Goal: Navigation & Orientation: Find specific page/section

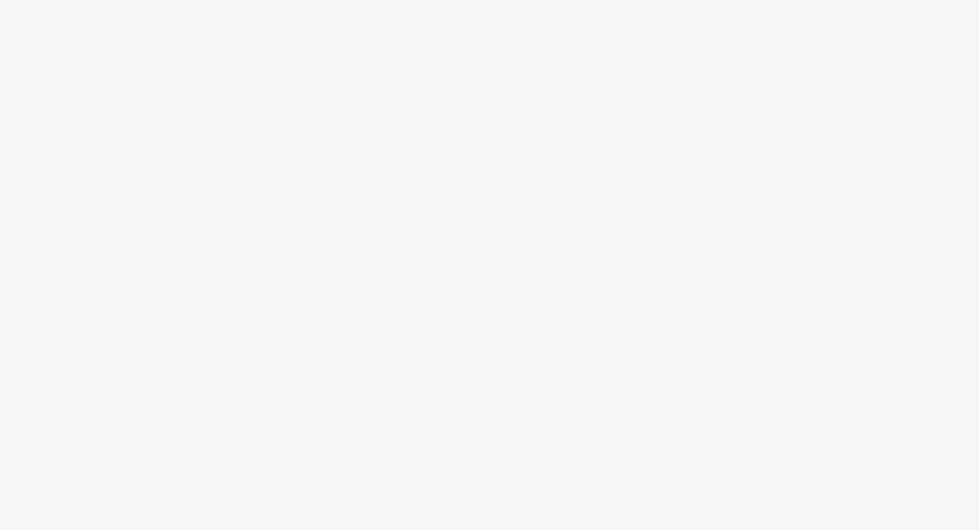
click at [452, 178] on body at bounding box center [489, 265] width 979 height 530
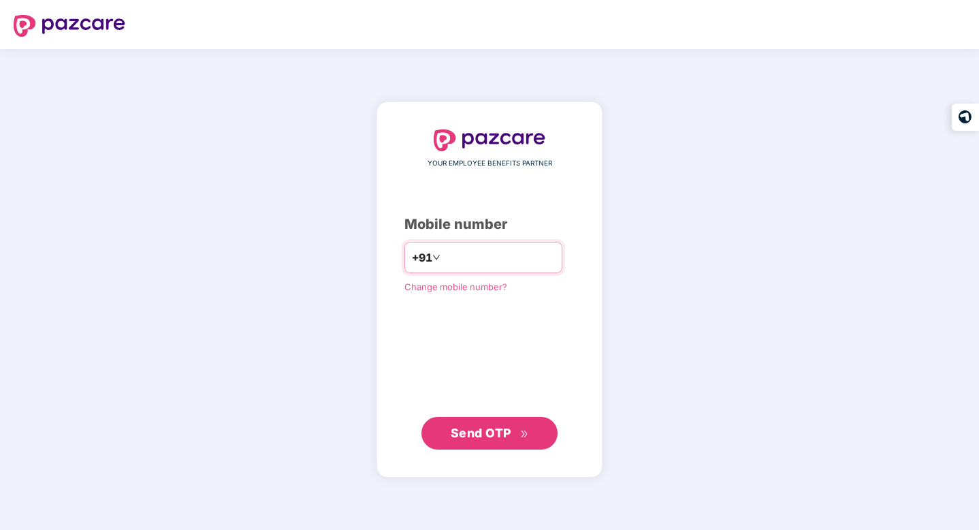
click at [528, 265] on input "number" at bounding box center [499, 257] width 112 height 22
type input "**********"
click at [496, 429] on span "Send OTP" at bounding box center [481, 433] width 61 height 14
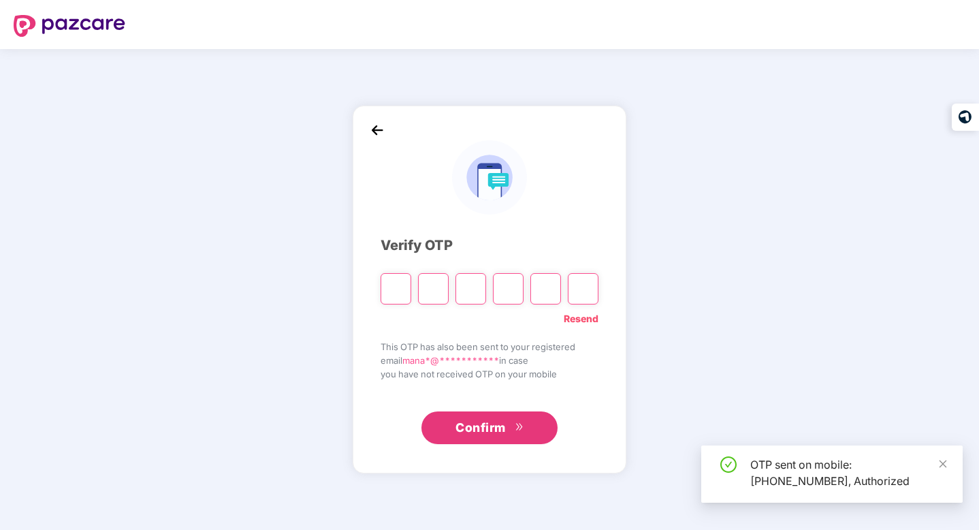
click at [396, 278] on input "Please enter verification code. Digit 1" at bounding box center [396, 288] width 31 height 31
paste input "*"
type input "*"
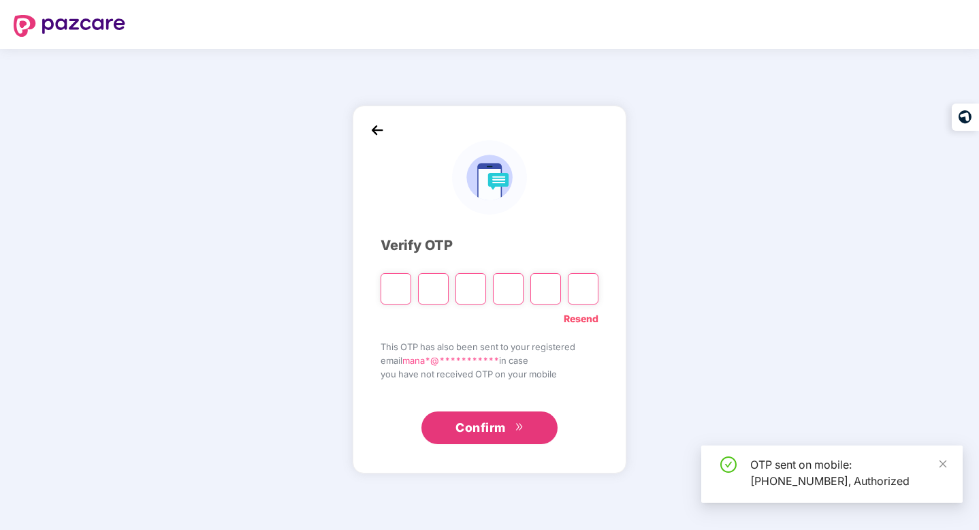
type input "*"
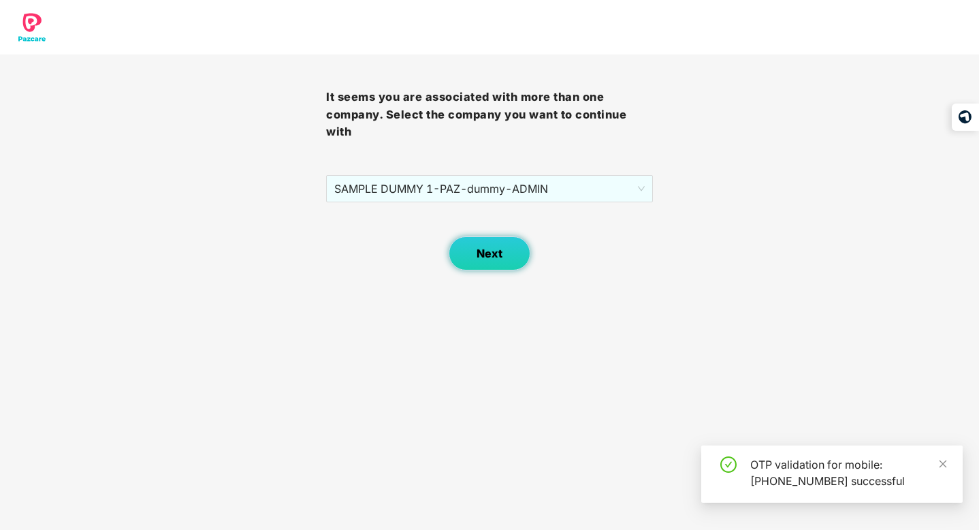
click at [483, 247] on span "Next" at bounding box center [490, 253] width 26 height 13
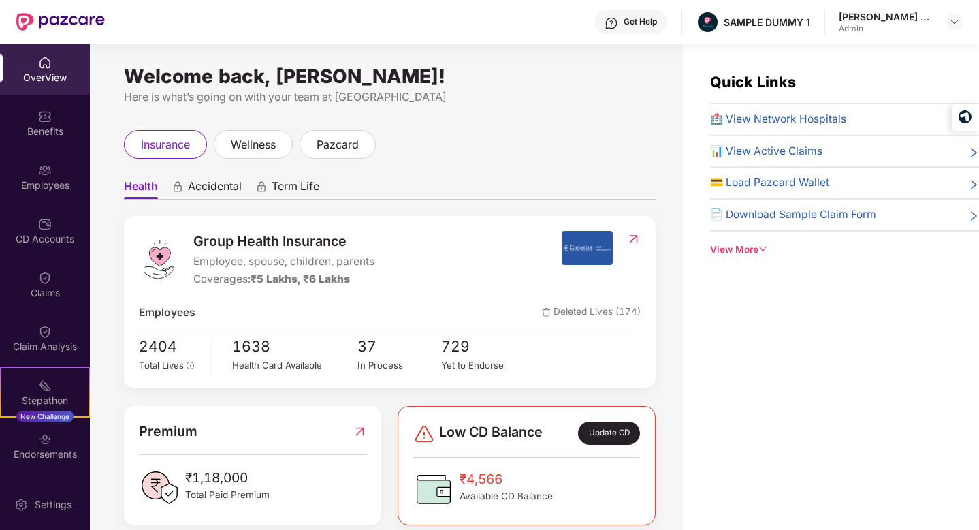
click at [735, 249] on div "View More" at bounding box center [844, 249] width 269 height 14
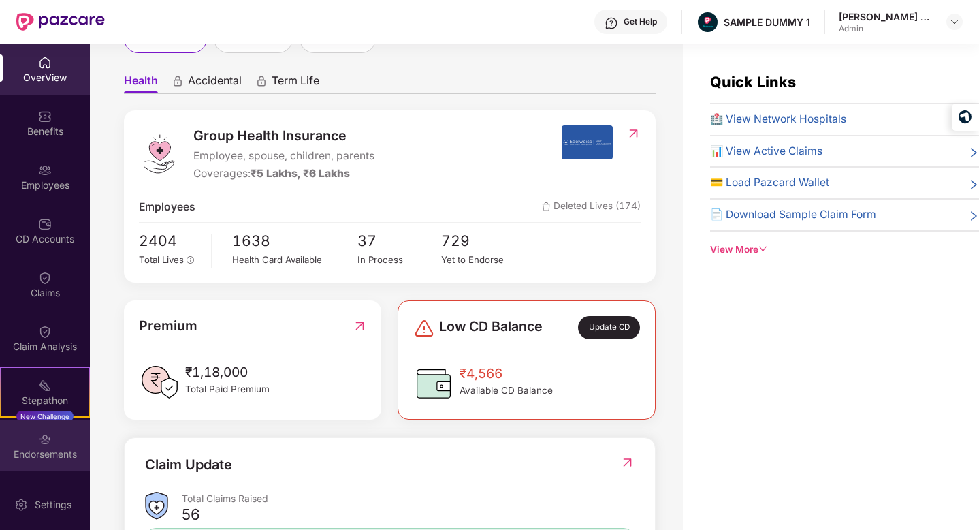
scroll to position [104, 0]
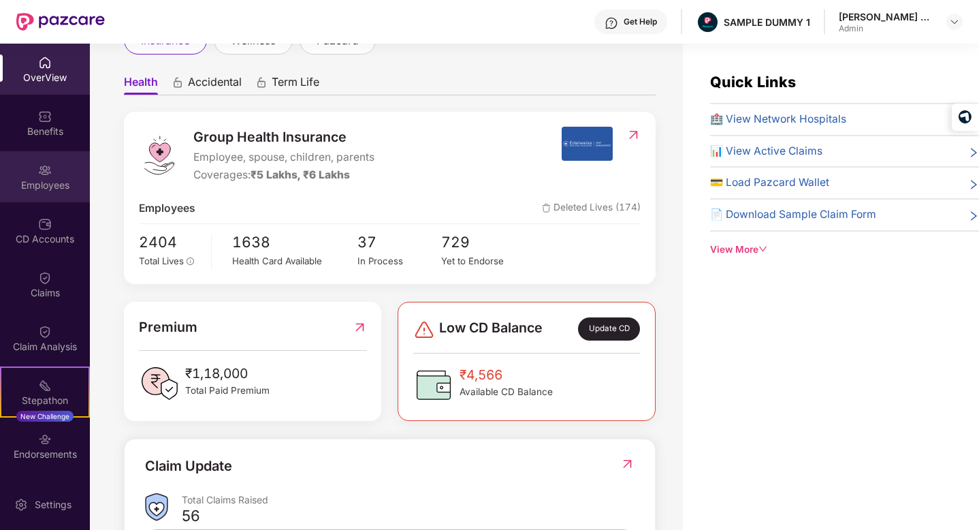
click at [39, 172] on img at bounding box center [45, 170] width 14 height 14
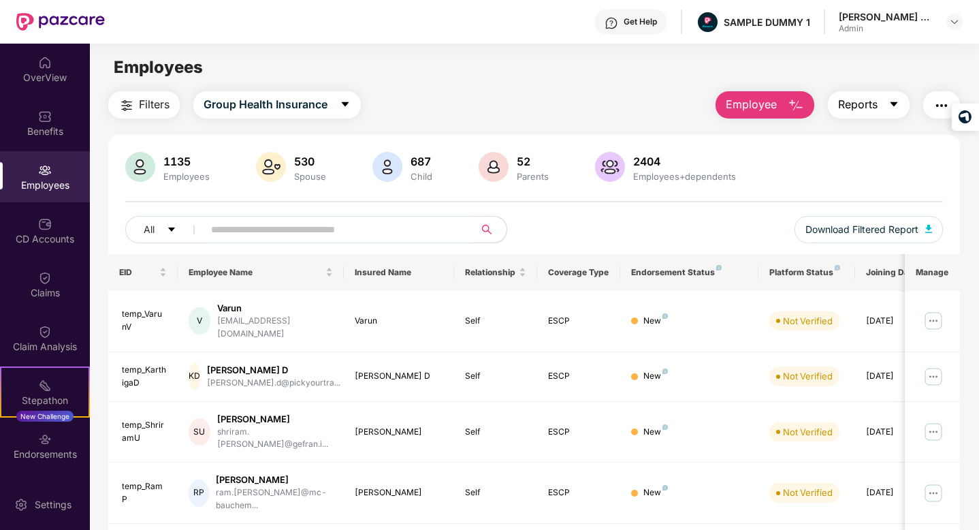
click at [866, 101] on span "Reports" at bounding box center [857, 104] width 39 height 17
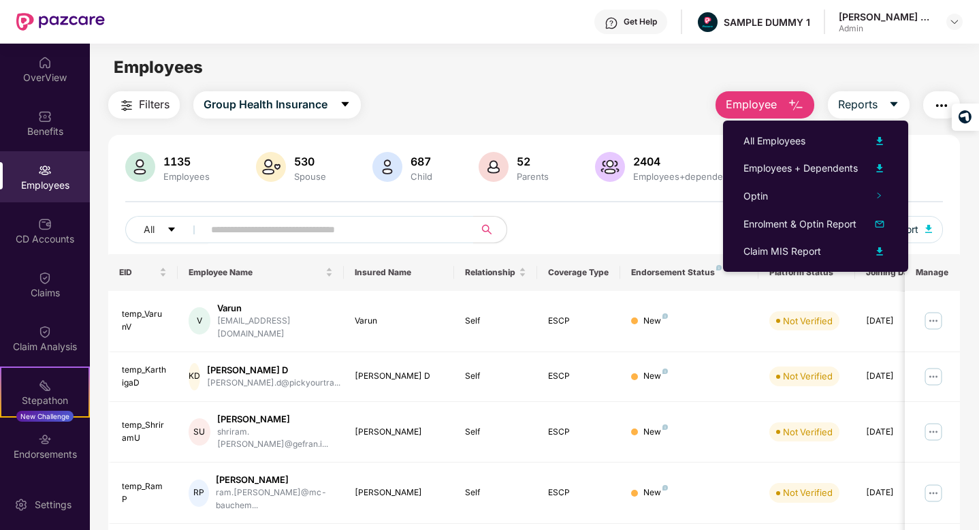
click at [939, 98] on img "button" at bounding box center [941, 105] width 16 height 16
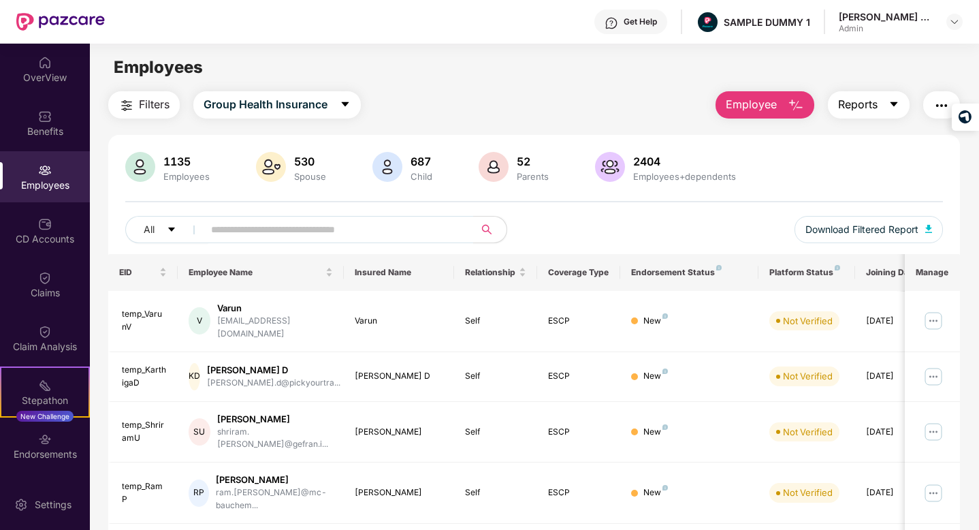
click at [857, 93] on button "Reports" at bounding box center [869, 104] width 82 height 27
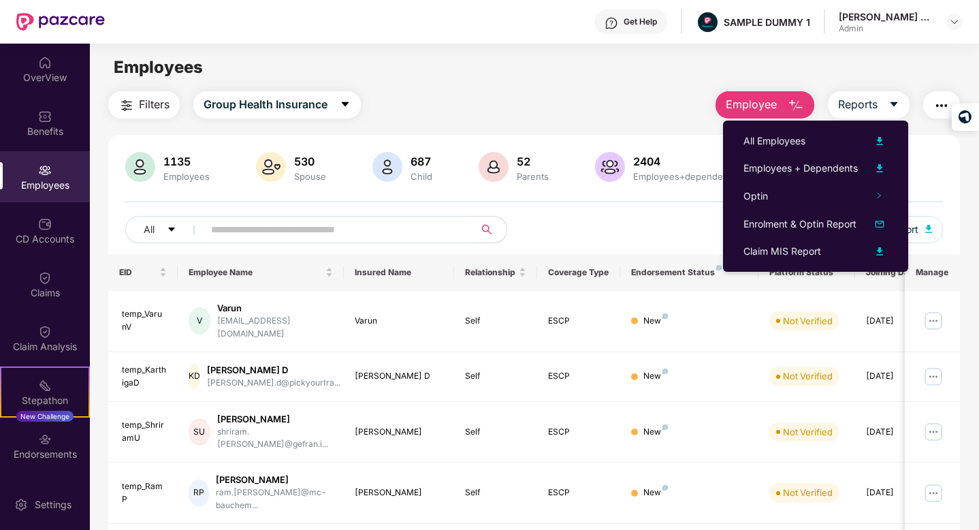
click at [658, 91] on div "Filters Group Health Insurance Employee Reports" at bounding box center [534, 104] width 852 height 27
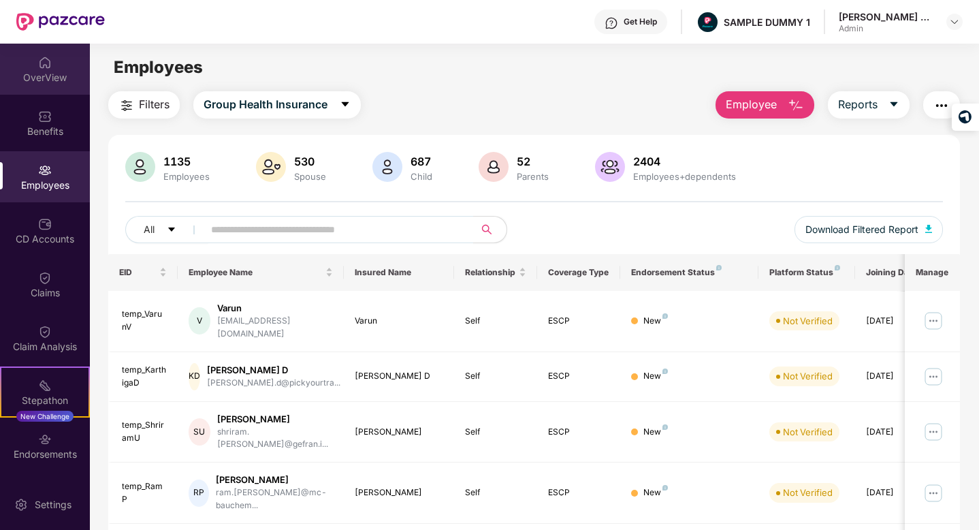
click at [33, 76] on div "OverView" at bounding box center [45, 78] width 90 height 14
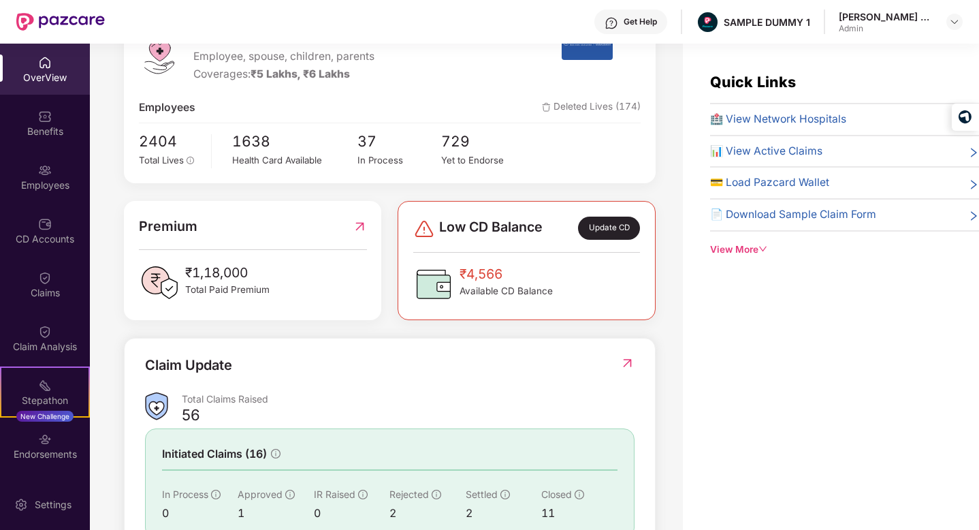
scroll to position [304, 0]
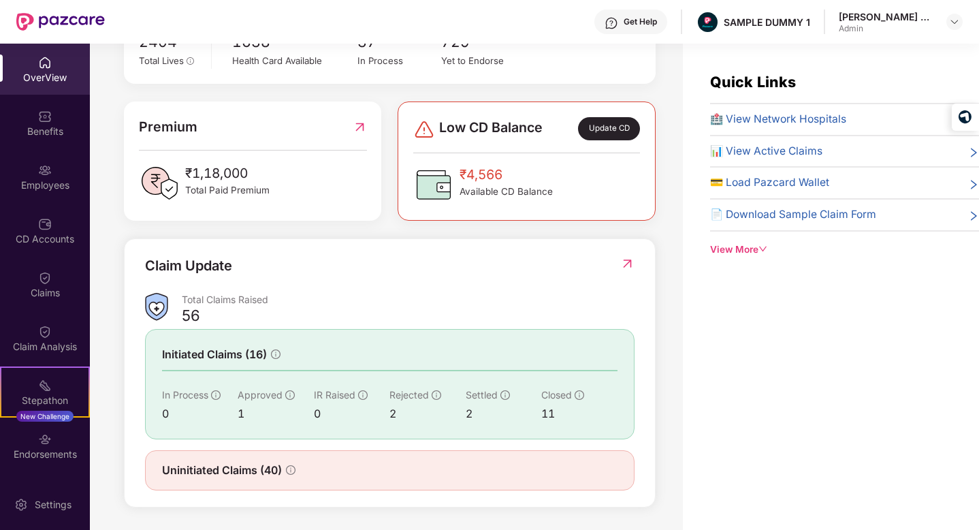
click at [626, 264] on img at bounding box center [627, 264] width 14 height 14
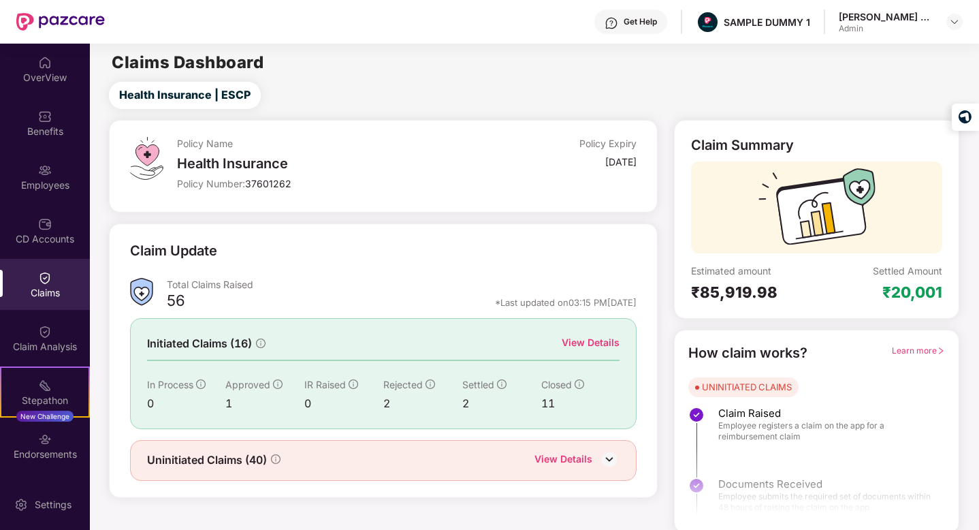
scroll to position [14, 0]
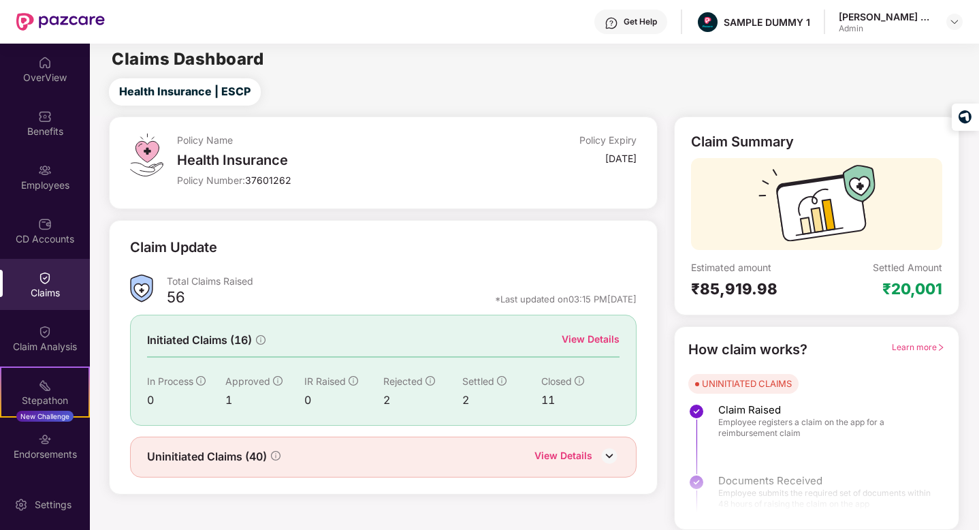
click at [583, 336] on div "View Details" at bounding box center [591, 339] width 58 height 15
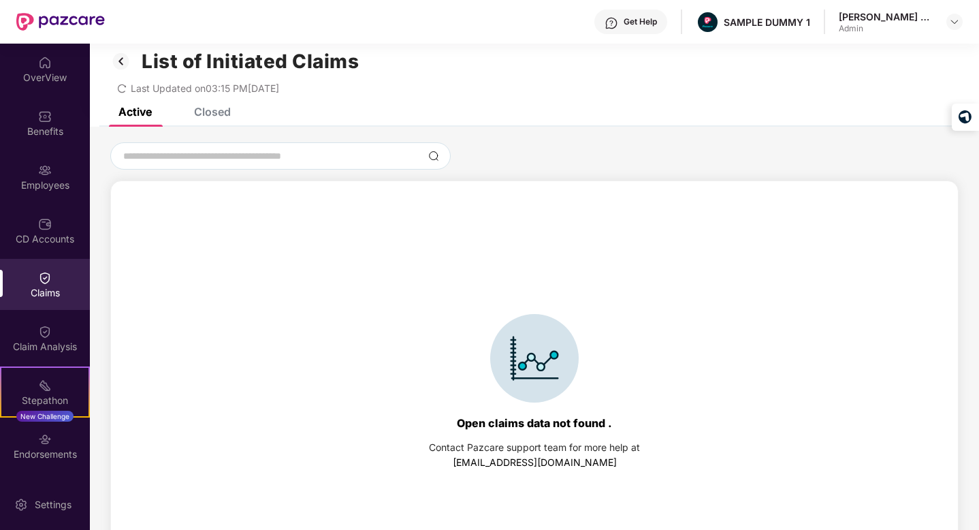
click at [211, 116] on div "Closed" at bounding box center [212, 112] width 37 height 14
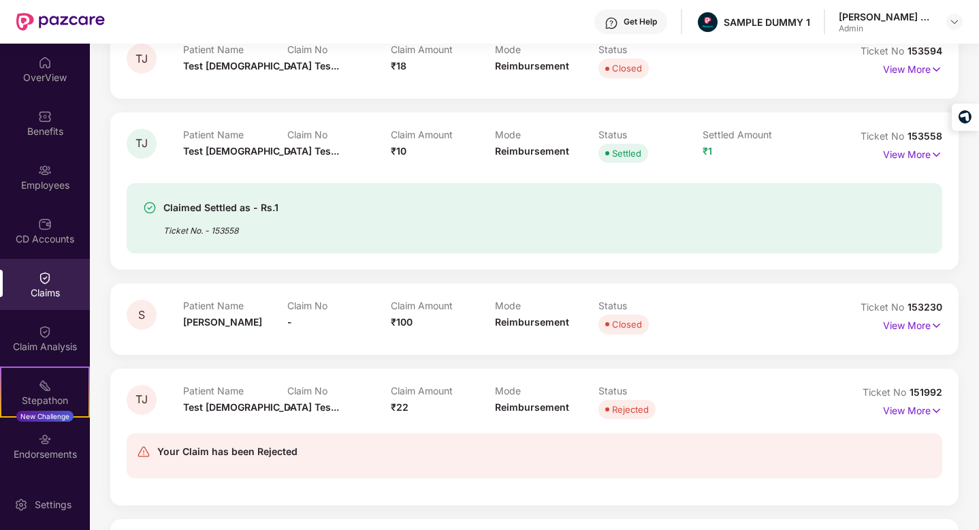
scroll to position [255, 0]
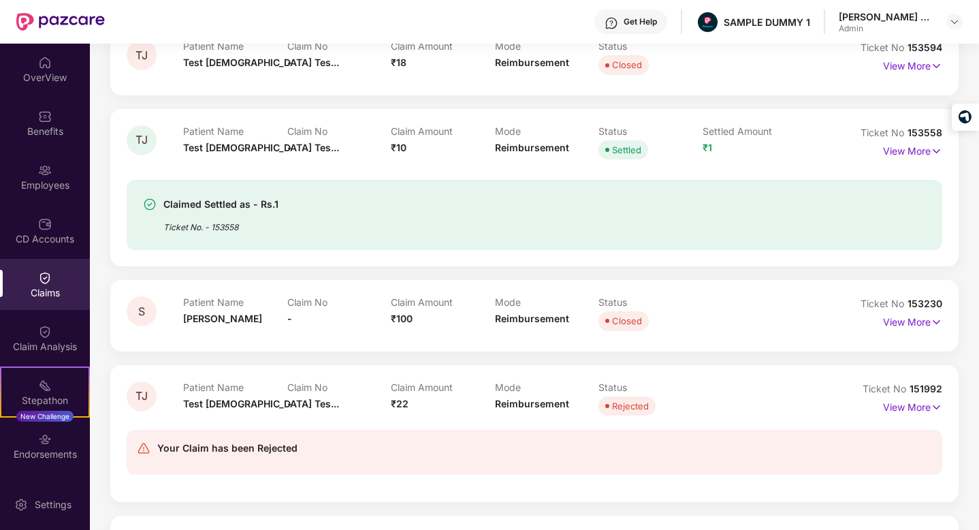
click at [215, 303] on p "Patient Name" at bounding box center [235, 302] width 104 height 12
click at [912, 325] on p "View More" at bounding box center [912, 320] width 59 height 18
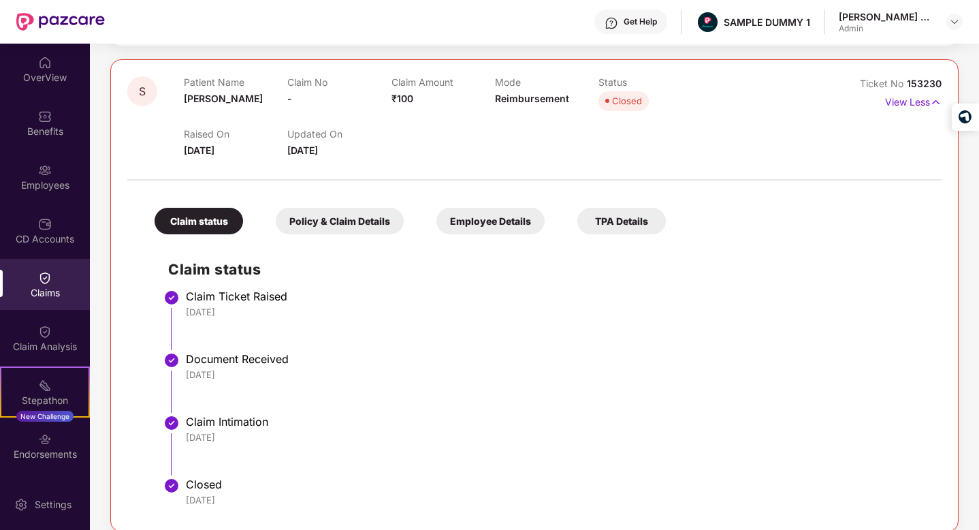
scroll to position [492, 0]
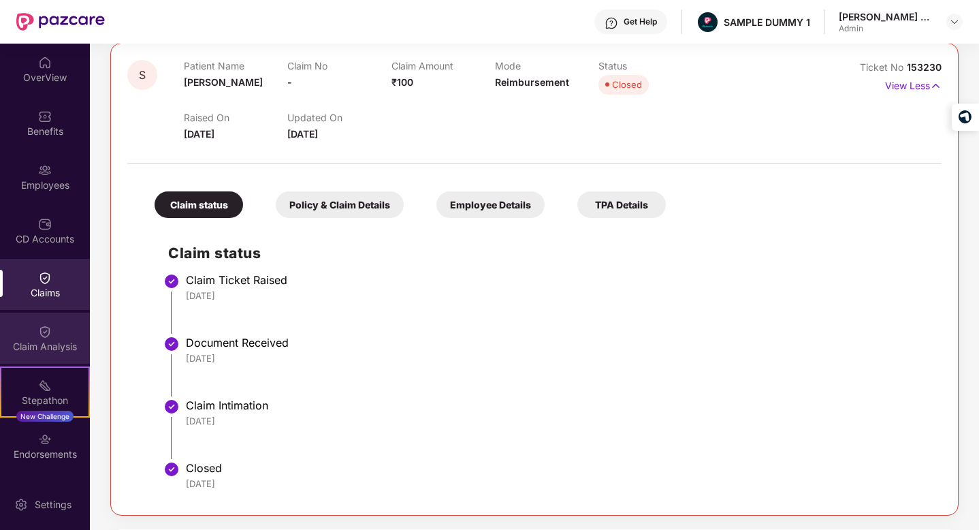
click at [31, 336] on div "Claim Analysis" at bounding box center [45, 338] width 90 height 51
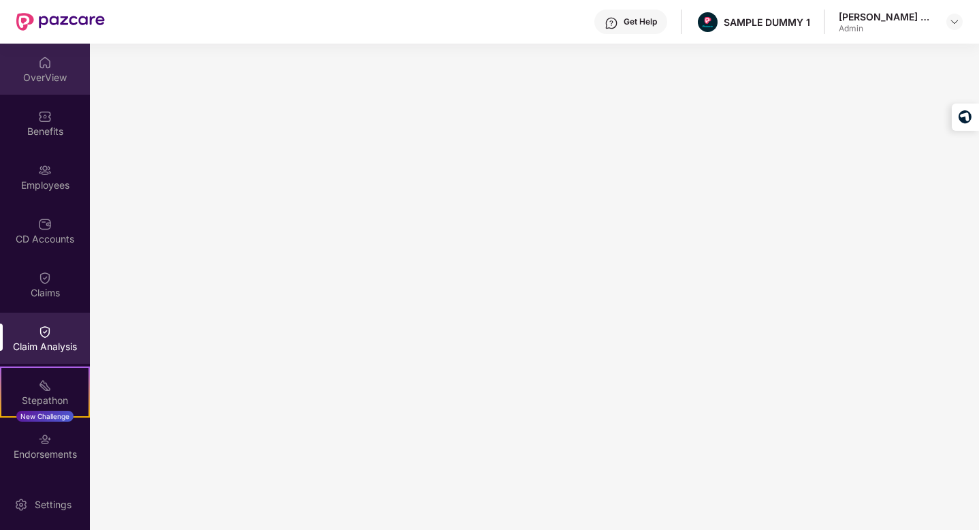
click at [52, 80] on div "OverView" at bounding box center [45, 78] width 90 height 14
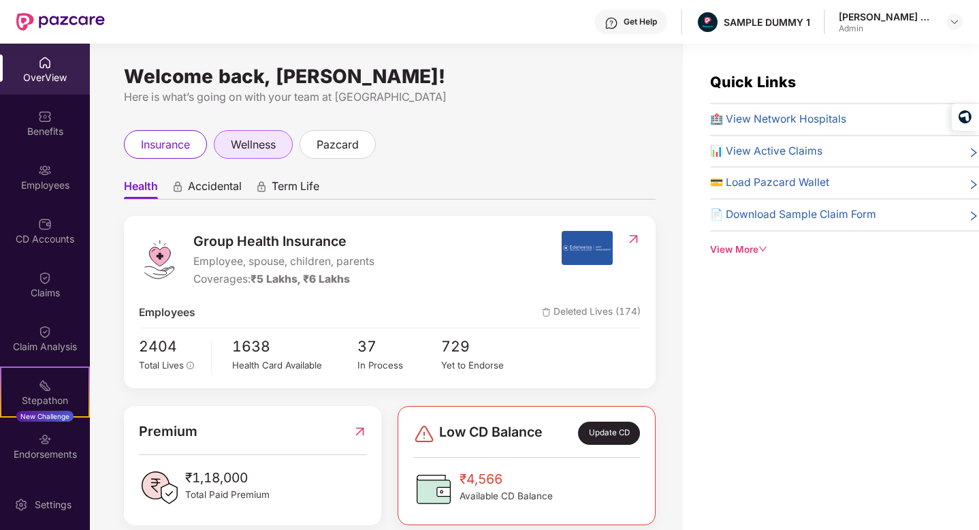
click at [274, 139] on span "wellness" at bounding box center [253, 144] width 45 height 17
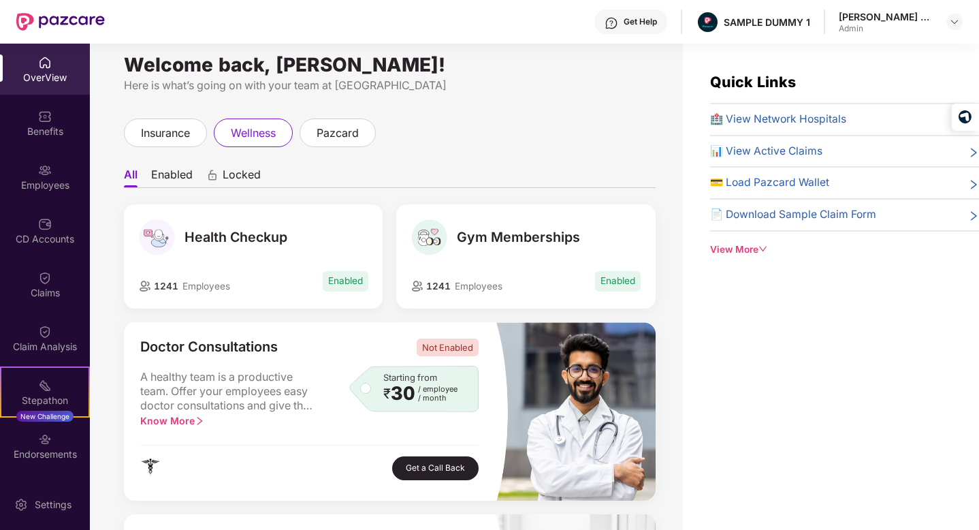
scroll to position [4, 0]
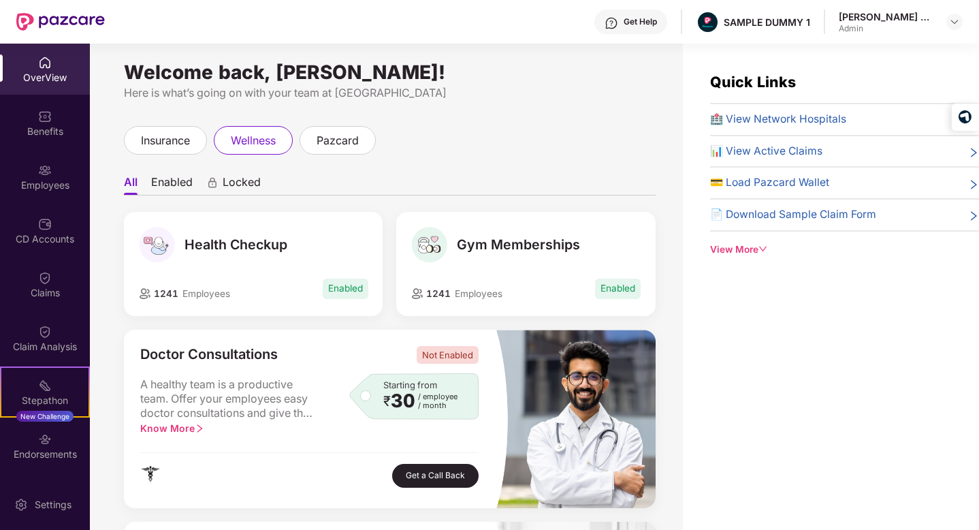
click at [183, 190] on li "Enabled" at bounding box center [172, 185] width 42 height 20
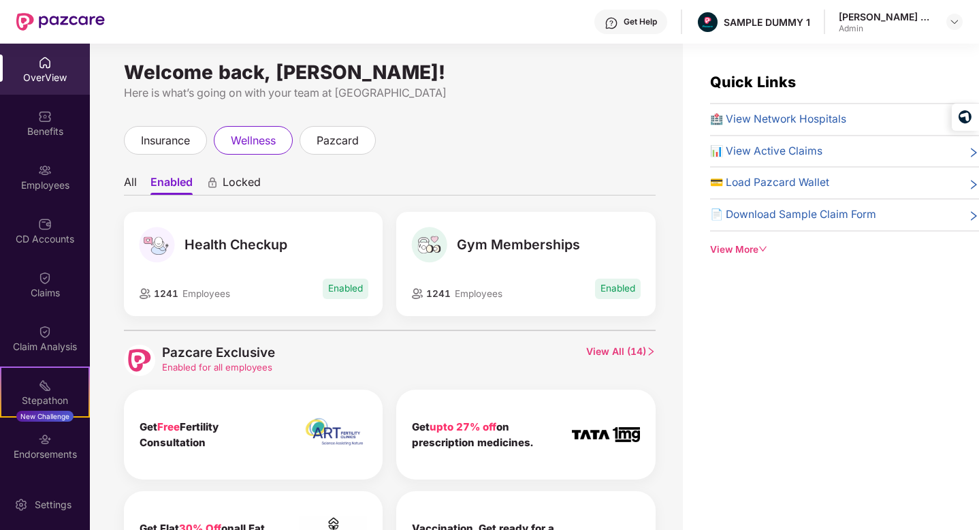
scroll to position [33, 0]
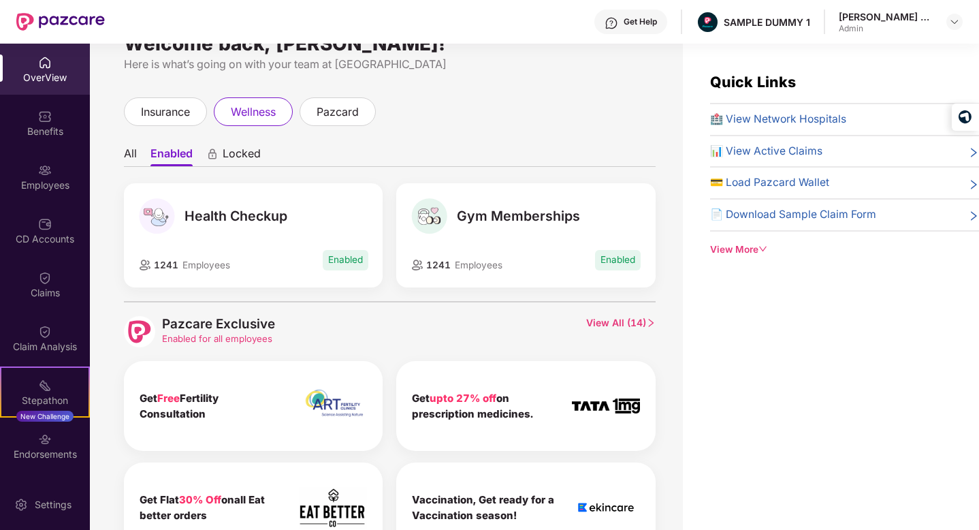
click at [608, 323] on span "View All ( 14 )" at bounding box center [620, 331] width 69 height 31
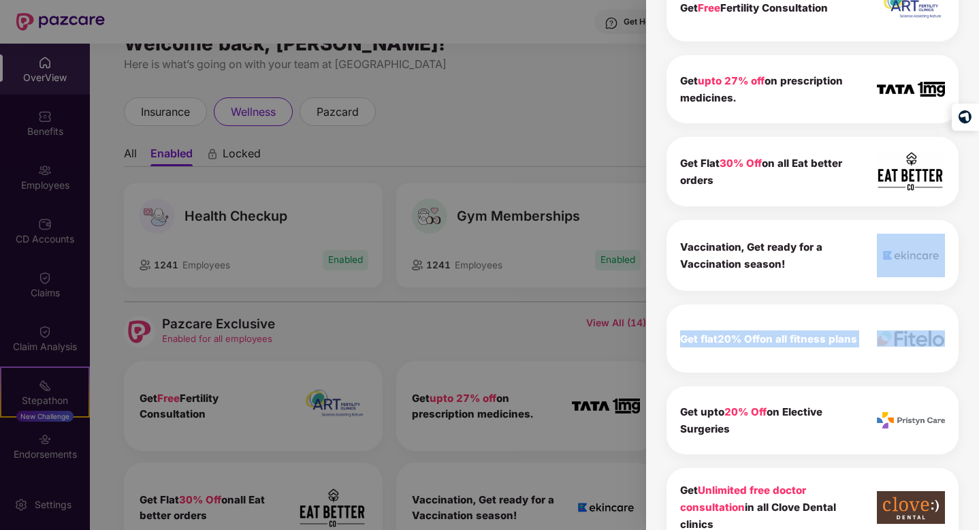
drag, startPoint x: 976, startPoint y: 226, endPoint x: 980, endPoint y: 320, distance: 94.1
click at [978, 319] on div "Pazcare Exclusive 14 To view the details of exclusives benefits please switch t…" at bounding box center [812, 265] width 333 height 530
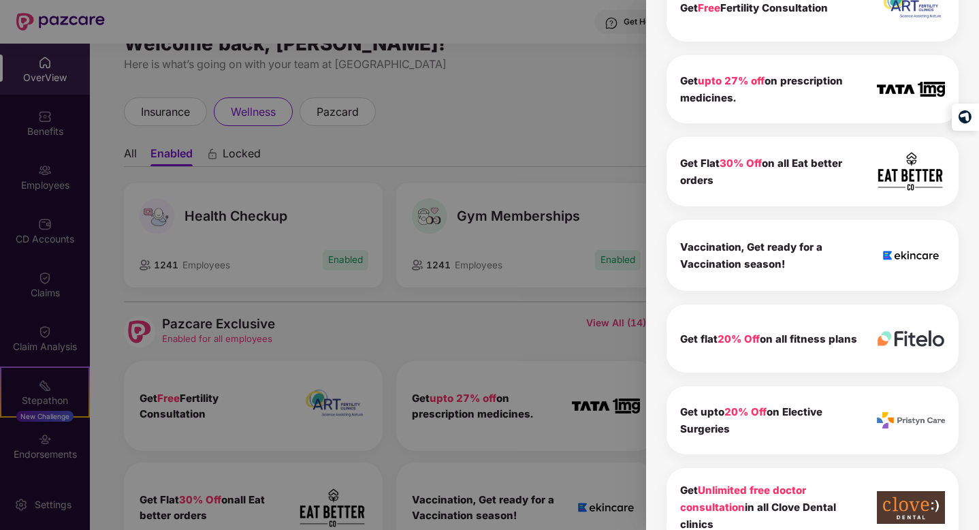
click at [931, 386] on div "Get upto 20% Off on Elective Surgeries" at bounding box center [813, 420] width 292 height 68
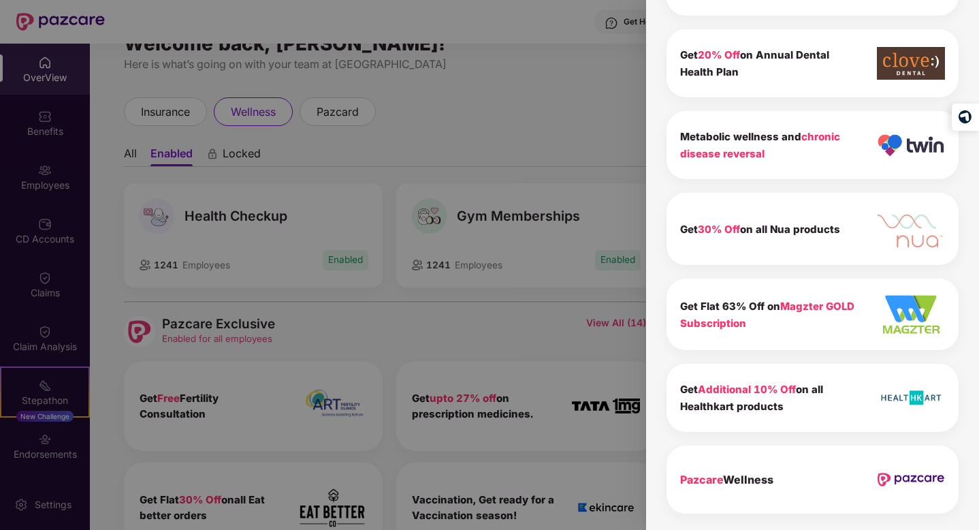
scroll to position [18, 0]
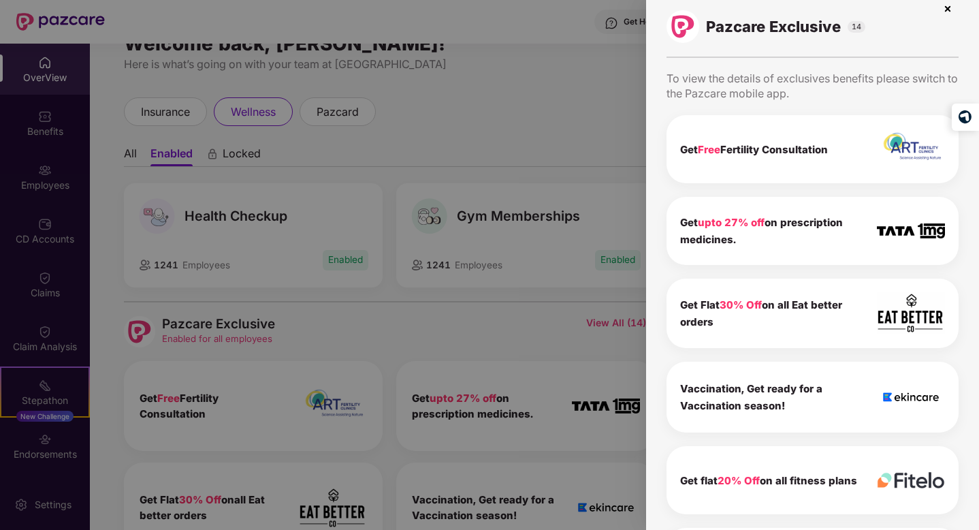
click at [945, 14] on img at bounding box center [948, 9] width 22 height 22
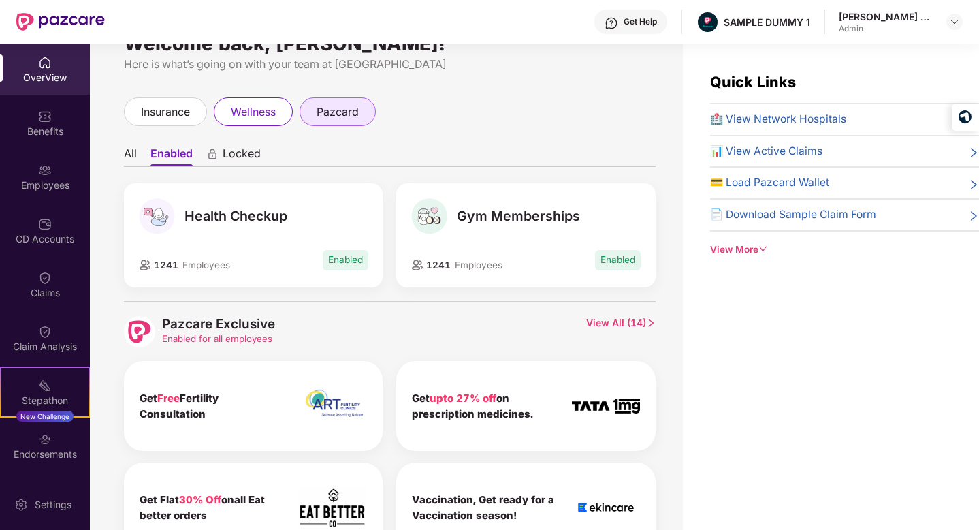
click at [343, 115] on span "pazcard" at bounding box center [338, 111] width 42 height 17
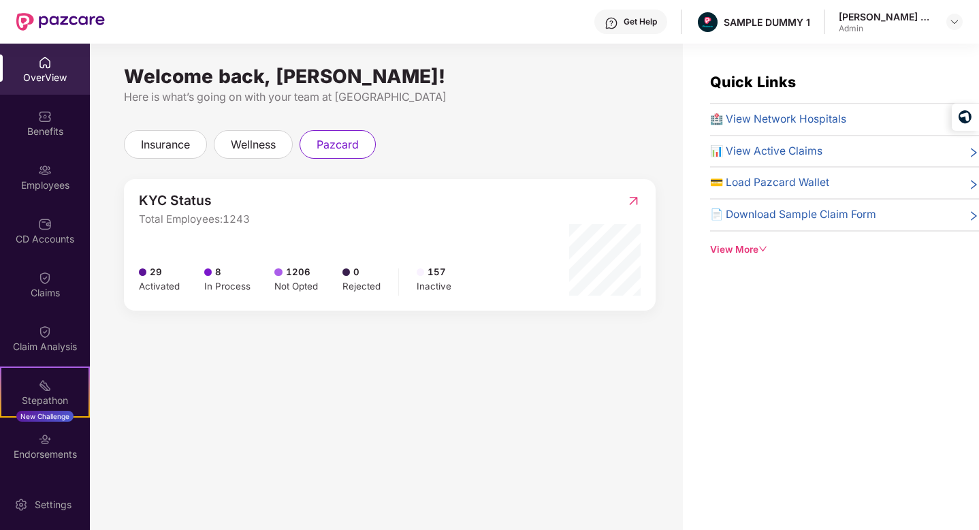
click at [24, 56] on div "OverView" at bounding box center [45, 69] width 90 height 51
click at [56, 77] on div "OverView" at bounding box center [45, 78] width 90 height 14
click at [52, 159] on div "Employees" at bounding box center [45, 176] width 90 height 51
